Goal: Transaction & Acquisition: Obtain resource

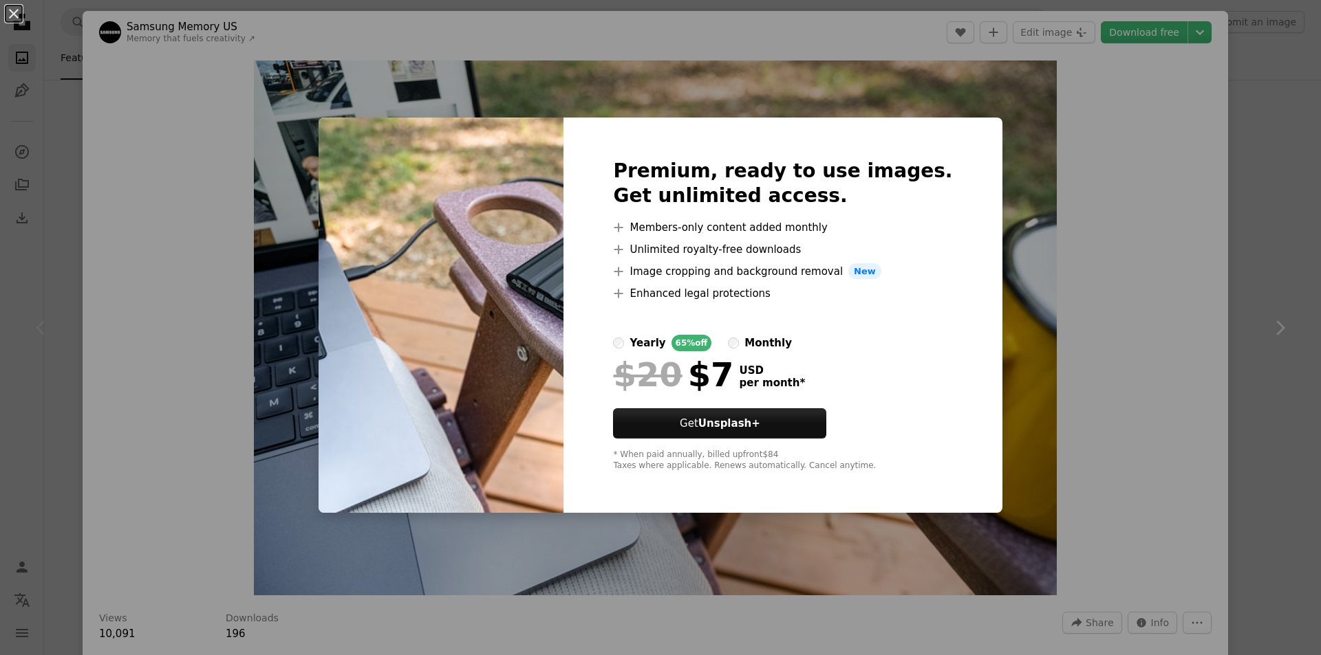
click at [311, 296] on div "An X shape Premium, ready to use images. Get unlimited access. A plus sign Memb…" at bounding box center [660, 327] width 1321 height 655
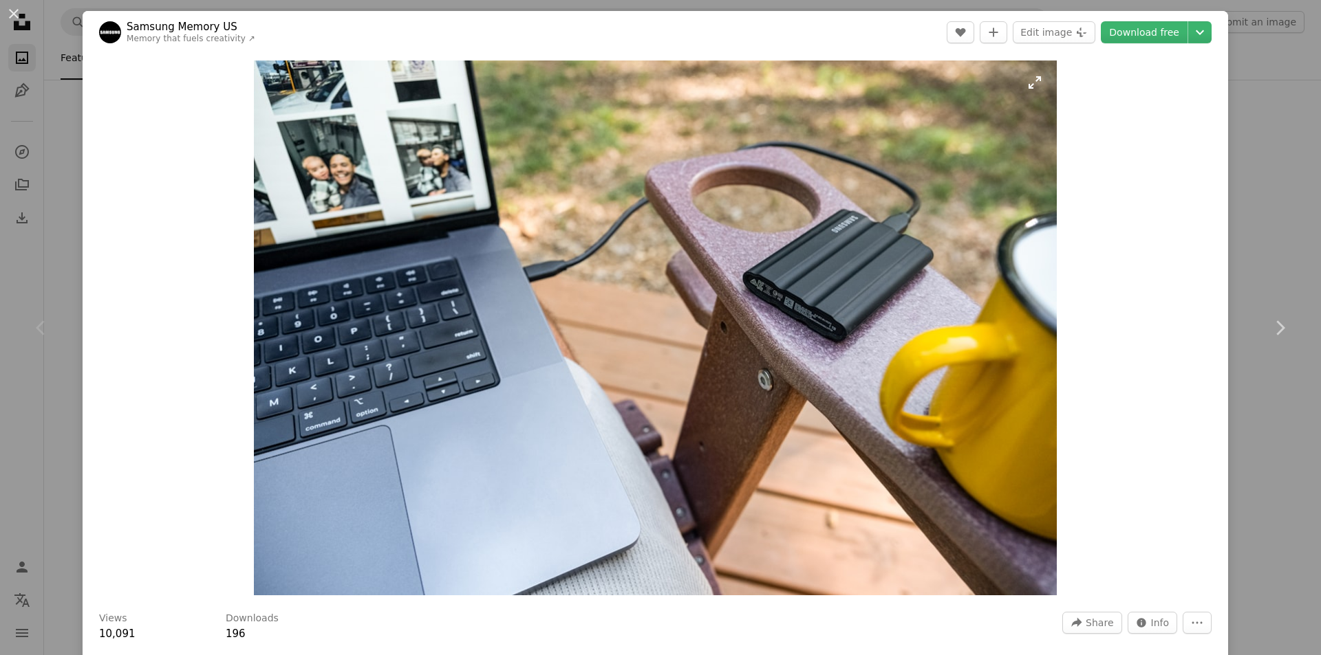
click at [379, 444] on img "Zoom in on this image" at bounding box center [655, 328] width 803 height 535
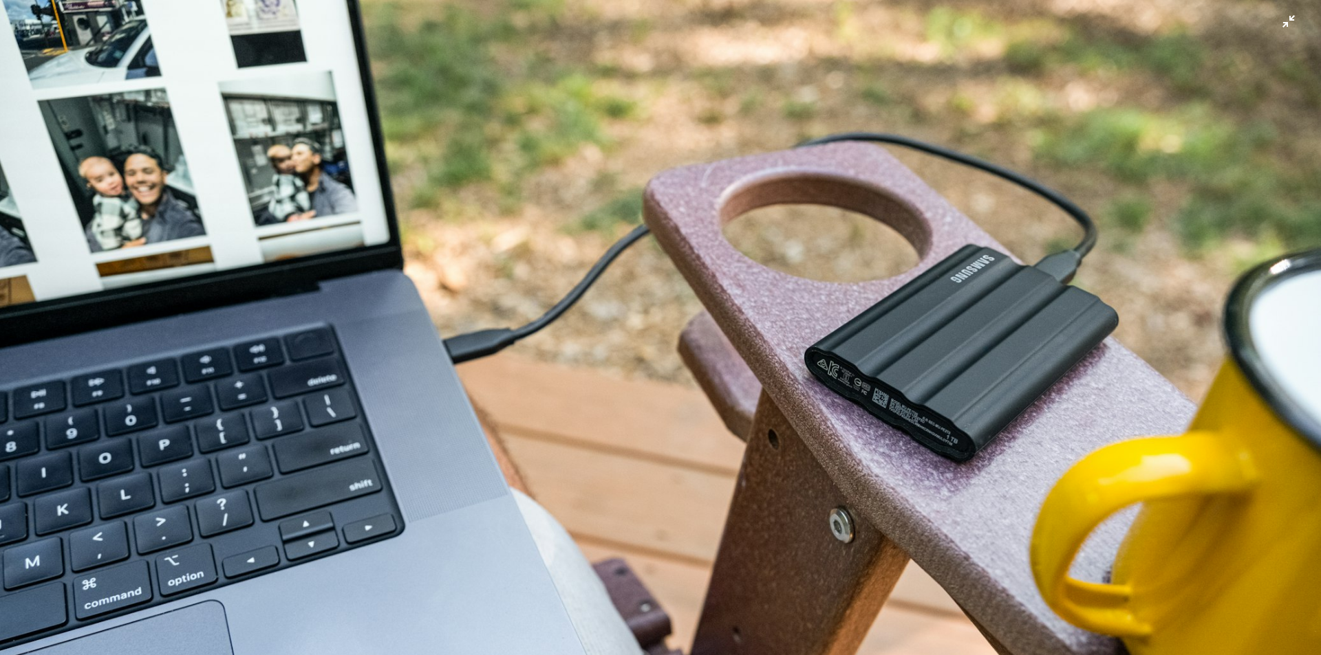
scroll to position [106, 0]
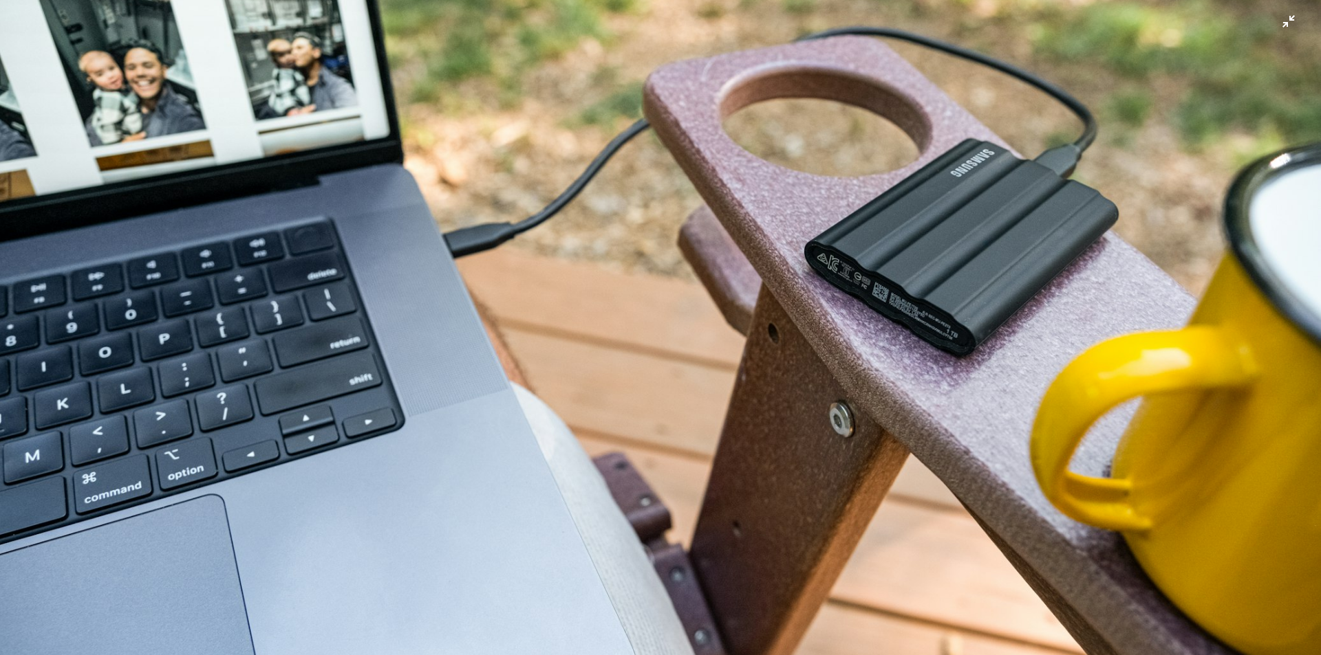
click at [249, 54] on img "Zoom out on this image" at bounding box center [660, 333] width 1322 height 881
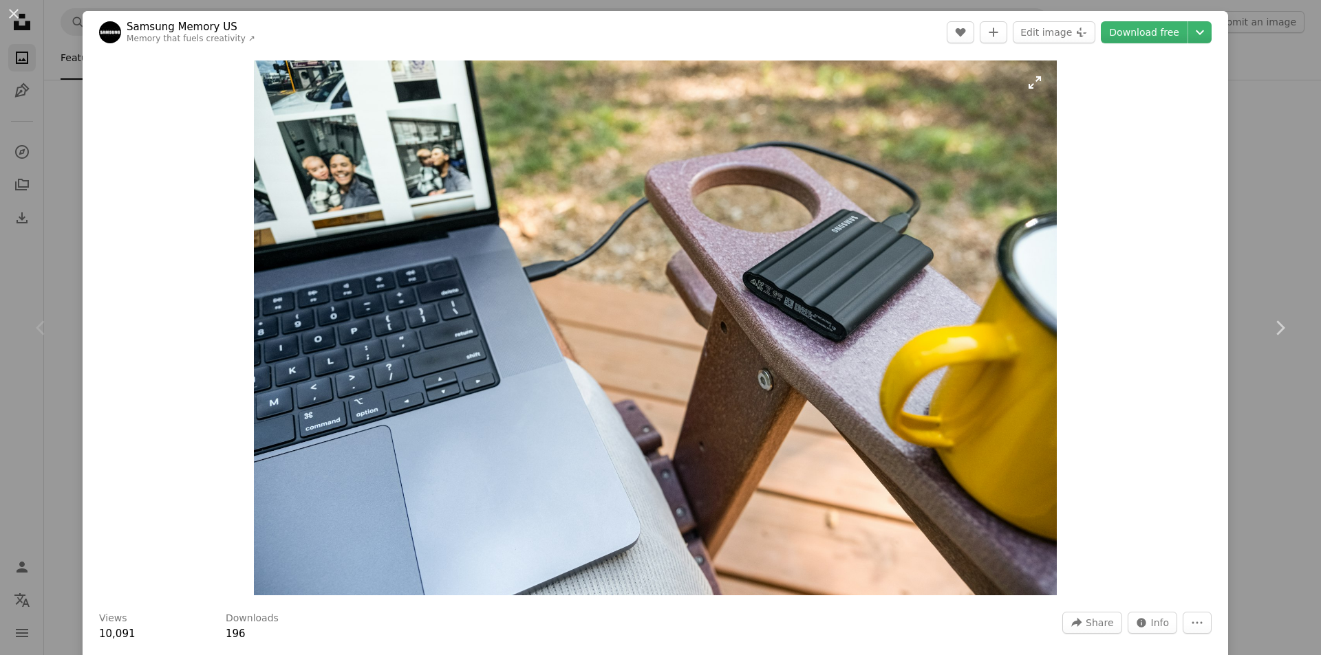
click at [293, 524] on img "Zoom in on this image" at bounding box center [655, 328] width 803 height 535
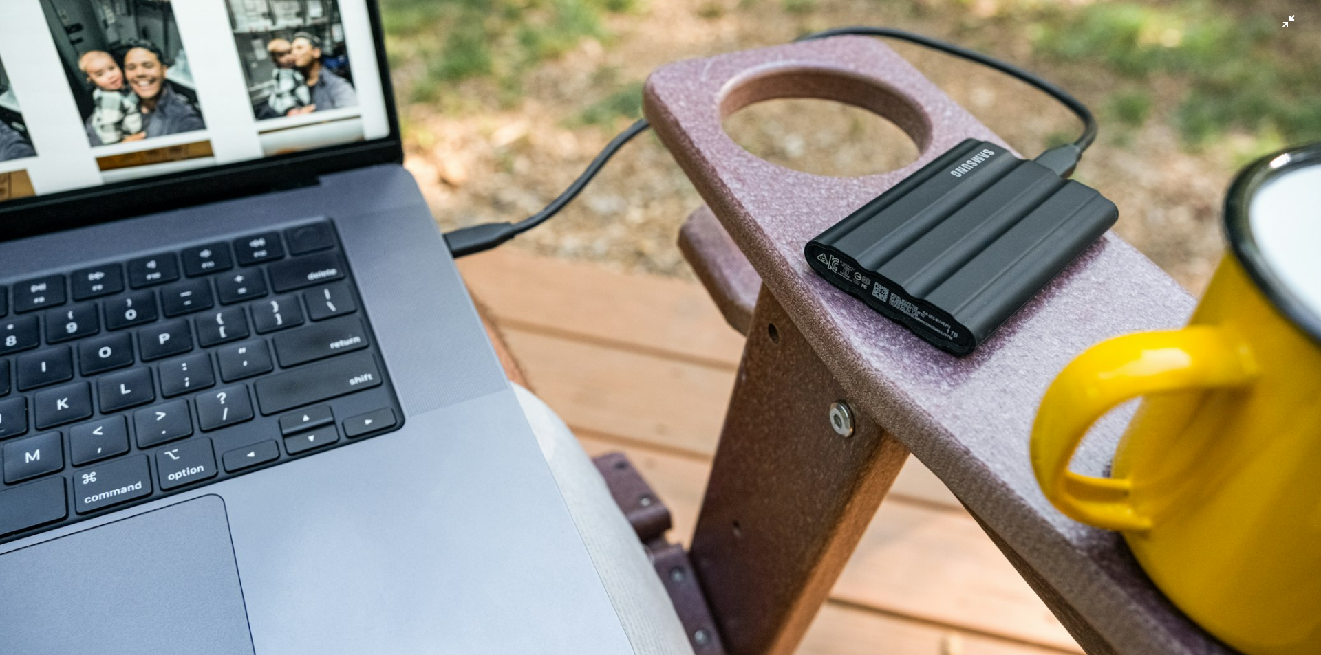
click at [237, 23] on img "Zoom out on this image" at bounding box center [660, 333] width 1322 height 881
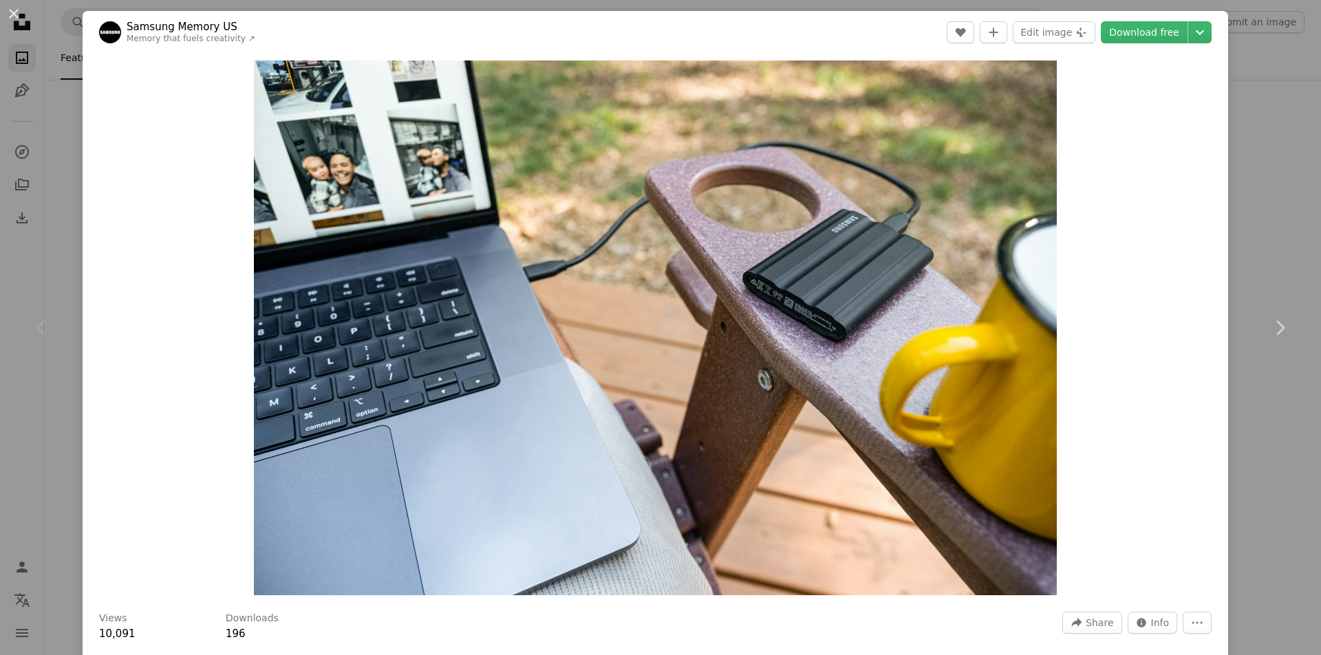
click at [190, 14] on header "Samsung Memory US Memory that fuels creativity ↗ A heart A plus sign Edit image…" at bounding box center [655, 32] width 1145 height 43
click at [223, 13] on header "Samsung Memory US Memory that fuels creativity ↗ A heart A plus sign Edit image…" at bounding box center [655, 32] width 1145 height 43
click at [66, 12] on div "An X shape Chevron left Chevron right Samsung Memory US Memory that fuels creat…" at bounding box center [660, 327] width 1321 height 655
